Goal: Task Accomplishment & Management: Manage account settings

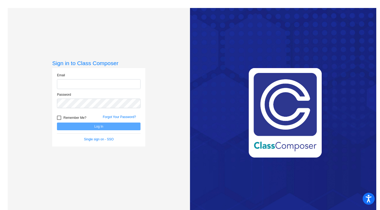
type input "[EMAIL_ADDRESS][DOMAIN_NAME]"
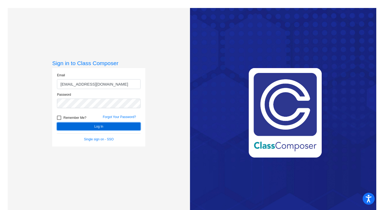
click at [102, 123] on button "Log In" at bounding box center [99, 127] width 84 height 8
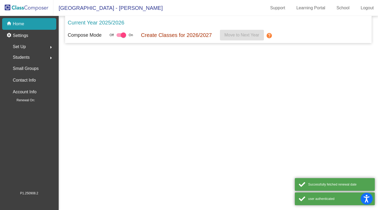
click at [102, 125] on mat-sidenav-content "Current Year 2025/2026 Compose Mode Off On Create Classes for 2026/2027 Move to…" at bounding box center [218, 113] width 319 height 194
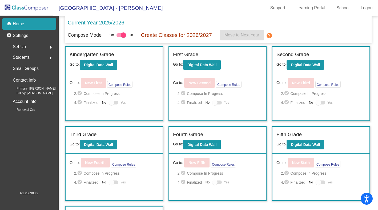
click at [34, 57] on div "Students arrow_right" at bounding box center [30, 57] width 51 height 11
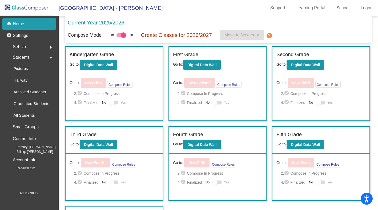
click at [33, 57] on div "Students arrow_drop_down" at bounding box center [30, 57] width 51 height 11
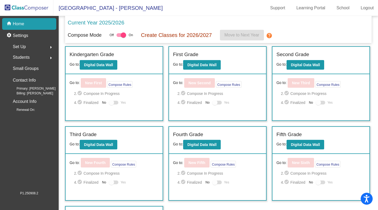
click at [27, 48] on div "Set Up arrow_right" at bounding box center [30, 47] width 51 height 11
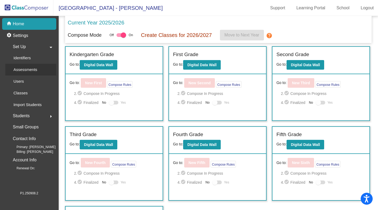
click at [26, 69] on p "Assessments" at bounding box center [25, 70] width 24 height 6
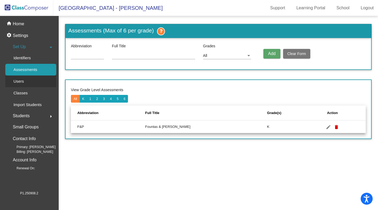
click at [23, 82] on p "Users" at bounding box center [18, 81] width 10 height 6
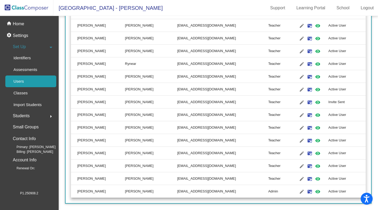
scroll to position [302, 0]
click at [306, 102] on mat-icon "mark_email_read" at bounding box center [309, 102] width 6 height 6
